Goal: Transaction & Acquisition: Purchase product/service

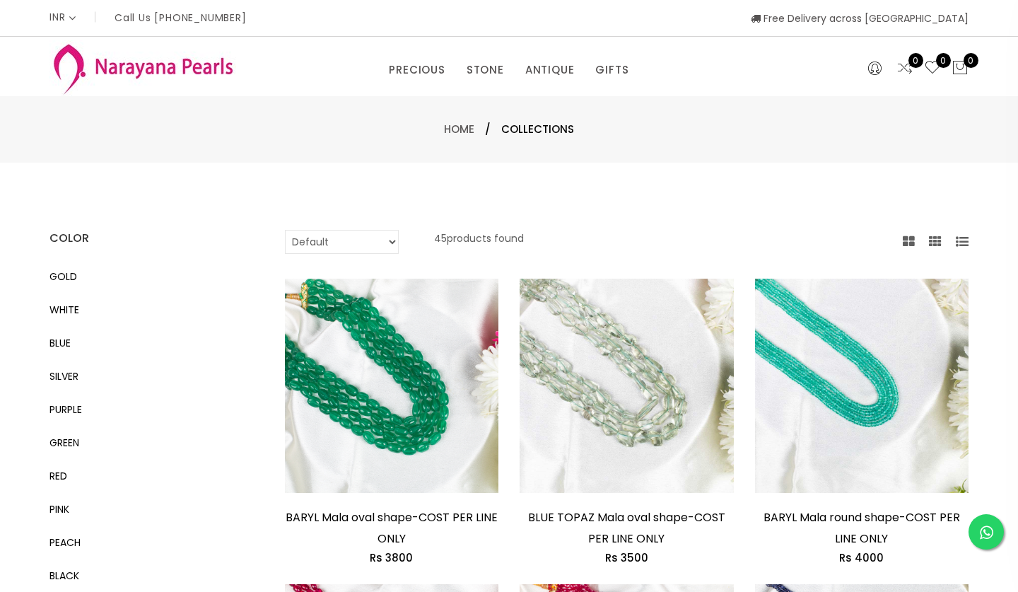
select select "INR"
click at [484, 115] on link "EARRINGS / JHUMKAS" at bounding box center [530, 113] width 120 height 23
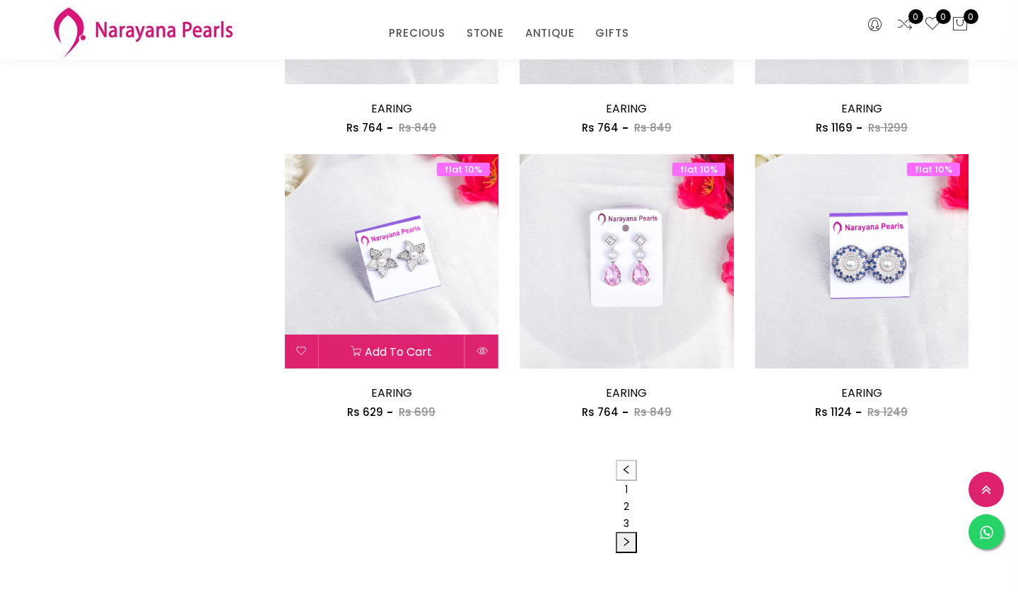
scroll to position [1797, 0]
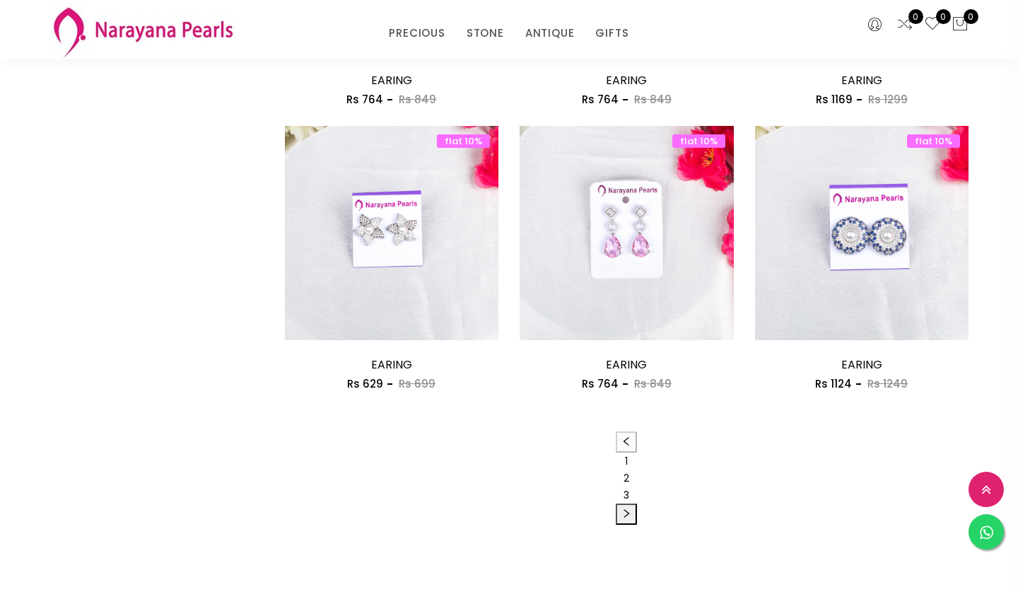
click at [627, 472] on link "2" at bounding box center [627, 478] width 6 height 14
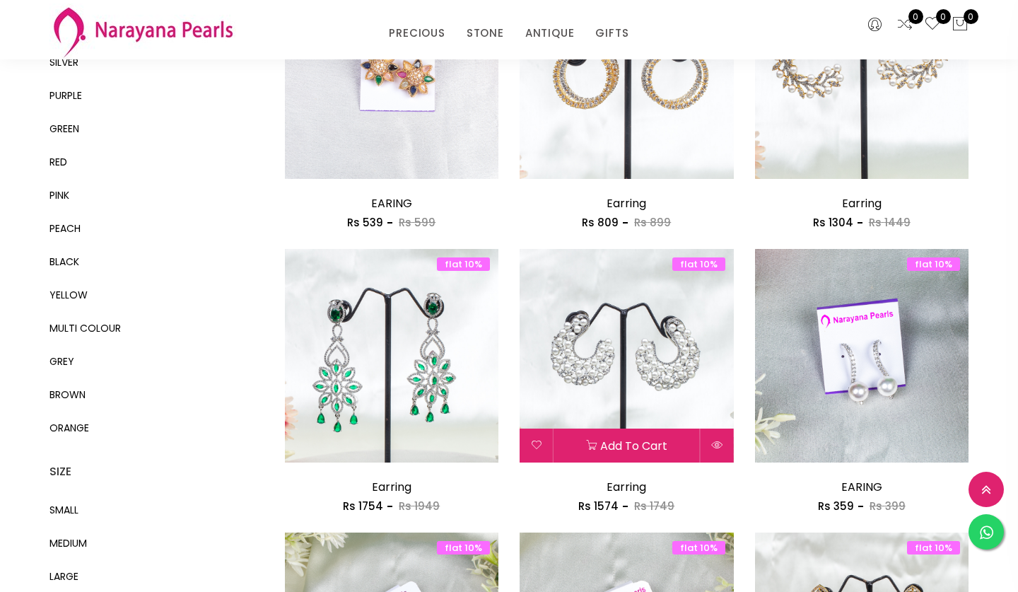
scroll to position [269, 0]
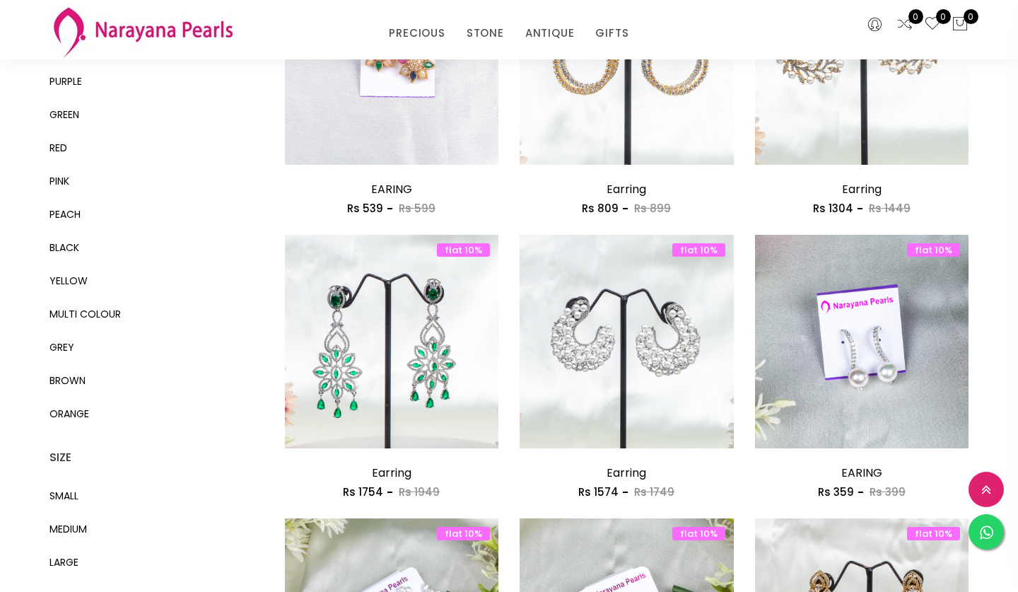
click at [68, 112] on span "GREEN" at bounding box center [65, 115] width 30 height 14
click at [59, 112] on input "GREEN" at bounding box center [54, 122] width 9 height 32
checkbox input "true"
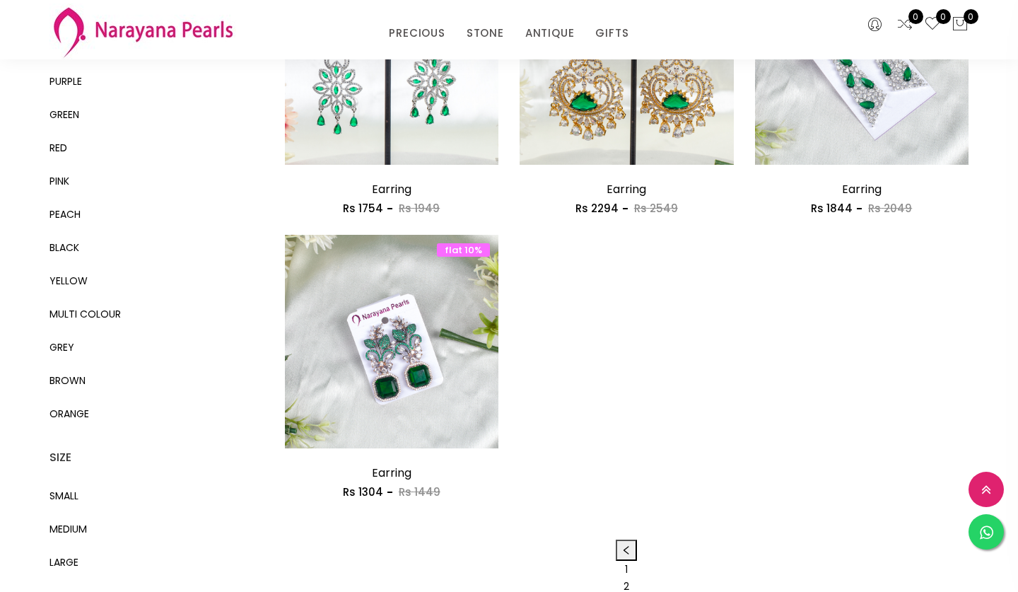
click at [59, 139] on label "RED" at bounding box center [59, 147] width 18 height 17
click at [59, 139] on input "RED" at bounding box center [54, 155] width 9 height 32
checkbox input "true"
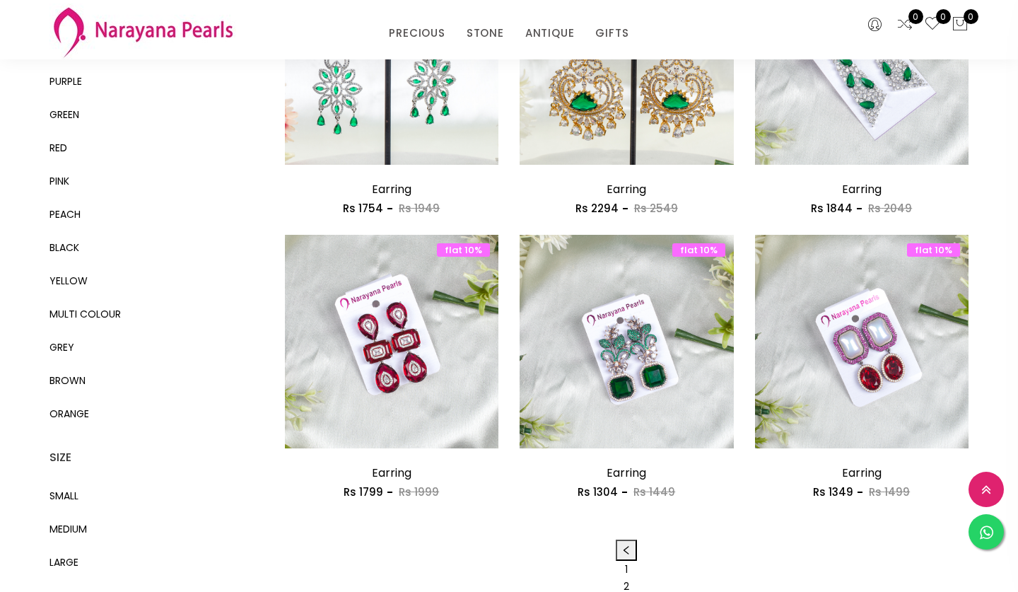
click at [62, 211] on span "PEACH" at bounding box center [65, 214] width 31 height 14
click at [59, 211] on input "PEACH" at bounding box center [54, 222] width 9 height 32
checkbox input "true"
click at [71, 314] on span "MULTI COLOUR" at bounding box center [85, 314] width 71 height 14
click at [59, 314] on COLOUR "MULTI COLOUR" at bounding box center [54, 322] width 9 height 32
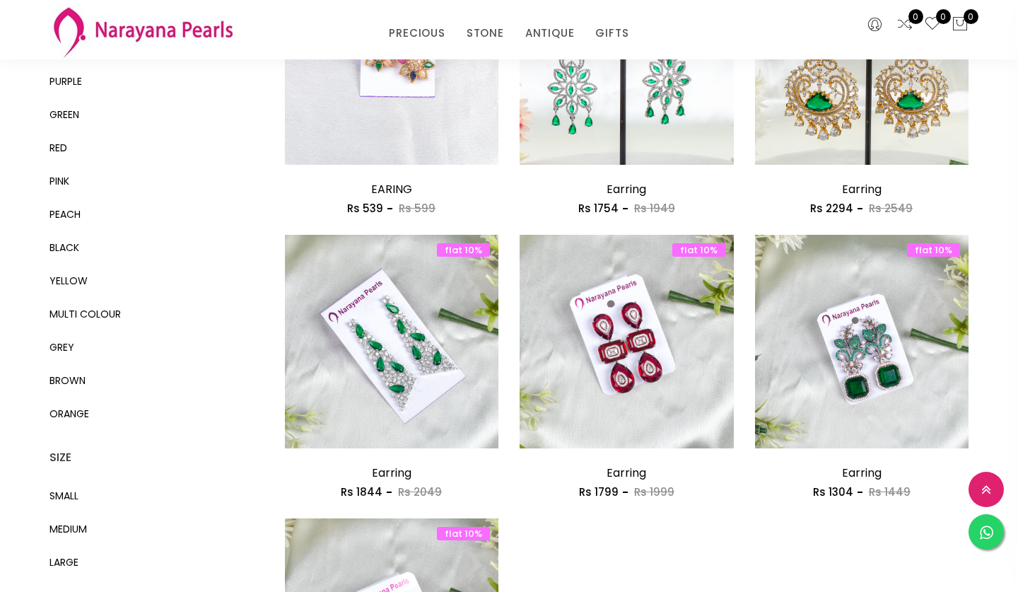
click at [74, 318] on span "MULTI COLOUR" at bounding box center [85, 314] width 71 height 14
click at [59, 318] on COLOUR "MULTI COLOUR" at bounding box center [54, 322] width 9 height 32
checkbox COLOUR "false"
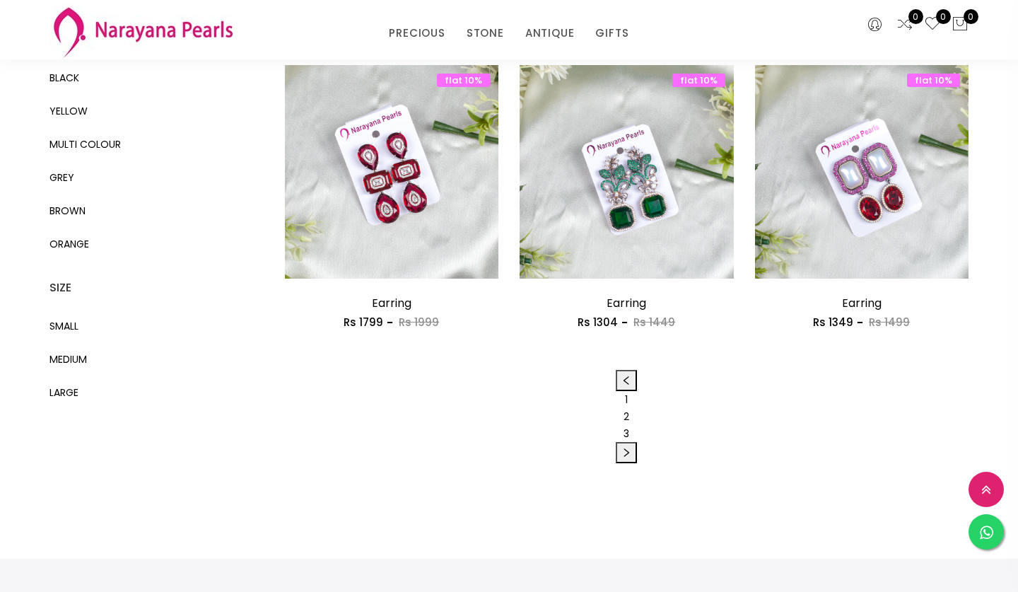
scroll to position [467, 0]
